Goal: Navigation & Orientation: Go to known website

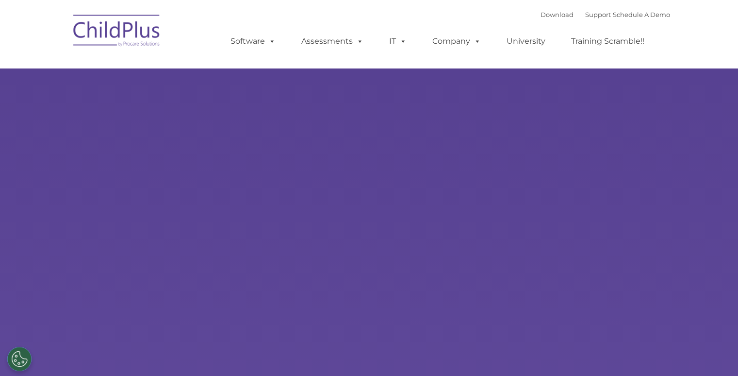
select select "MEDIUM"
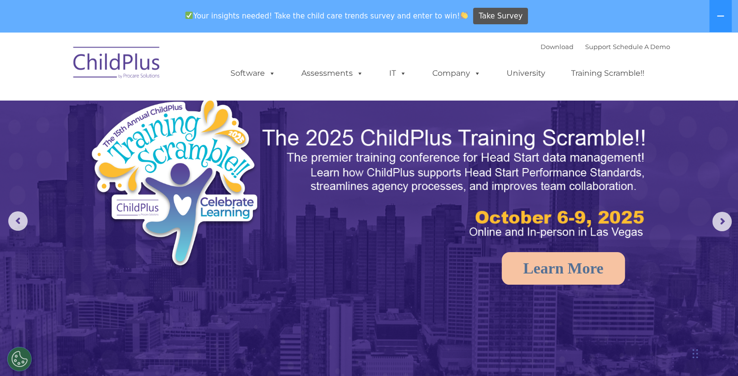
click at [132, 64] on img at bounding box center [116, 64] width 97 height 49
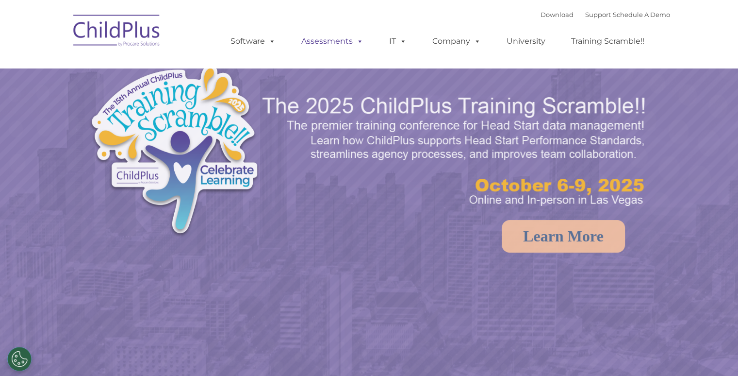
select select "MEDIUM"
